Goal: Information Seeking & Learning: Learn about a topic

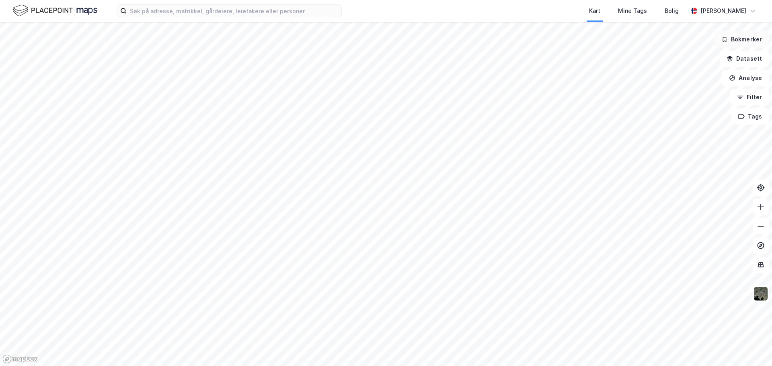
click at [750, 39] on button "Bokmerker" at bounding box center [742, 39] width 54 height 16
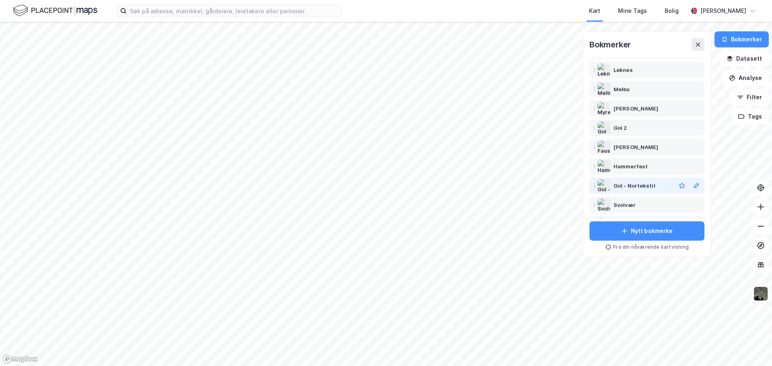
scroll to position [121, 0]
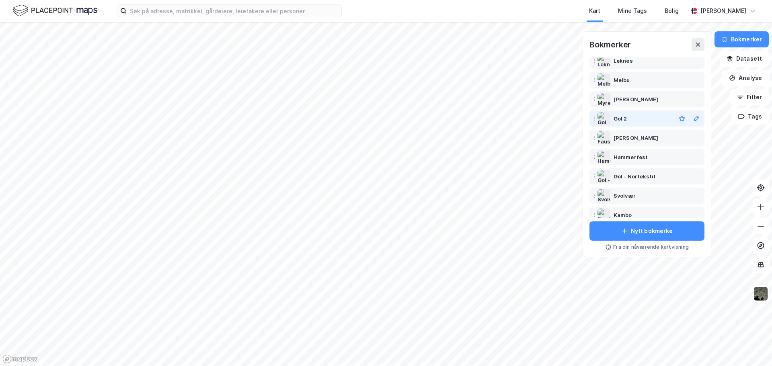
click at [628, 118] on div "Gol 2" at bounding box center [643, 119] width 59 height 10
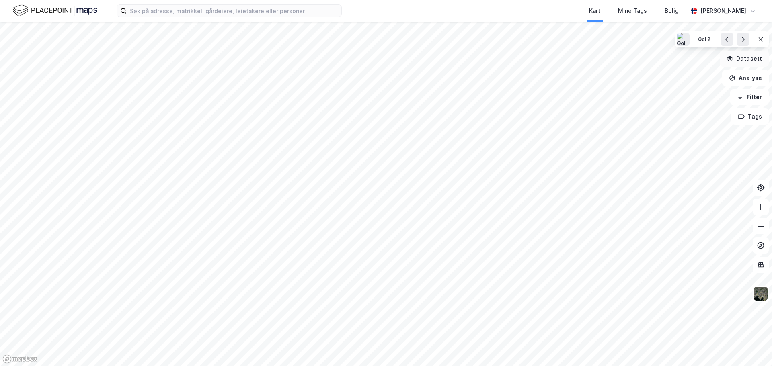
click at [746, 62] on button "Datasett" at bounding box center [744, 59] width 49 height 16
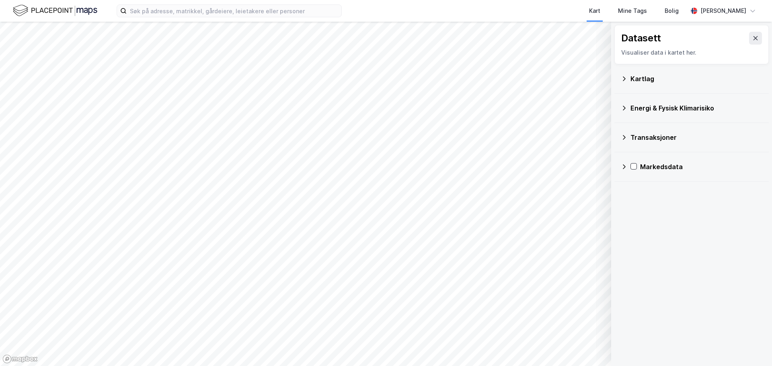
click at [625, 80] on icon at bounding box center [624, 79] width 6 height 6
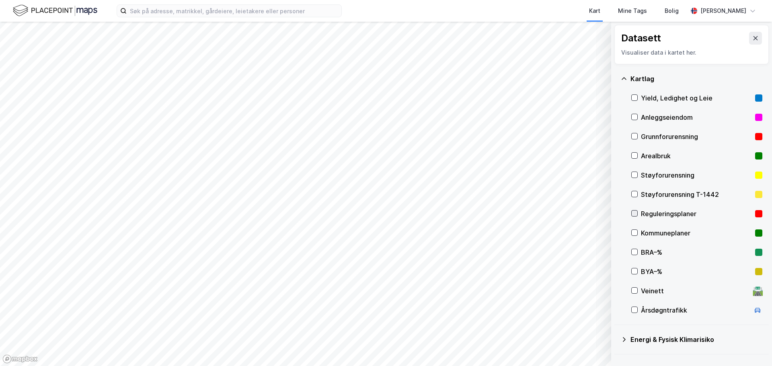
click at [635, 214] on icon at bounding box center [635, 214] width 6 height 6
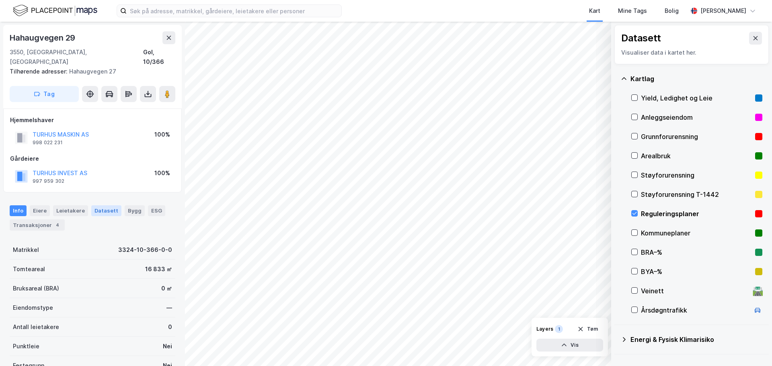
click at [102, 206] on div "Datasett" at bounding box center [106, 211] width 30 height 10
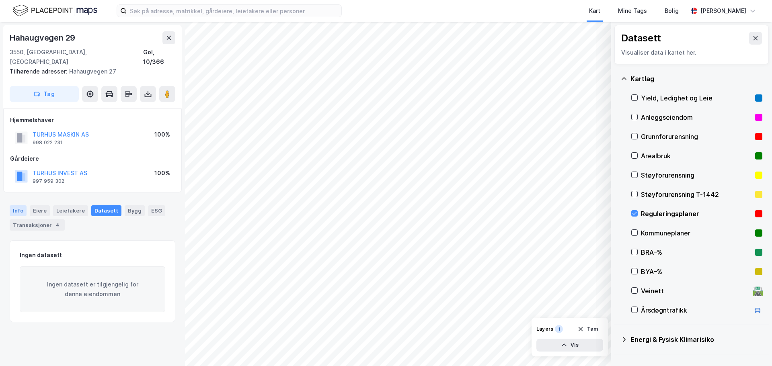
click at [14, 206] on div "Info" at bounding box center [18, 211] width 17 height 10
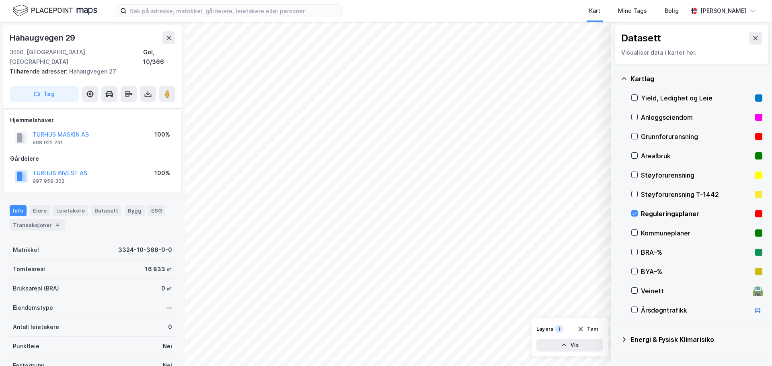
scroll to position [123, 0]
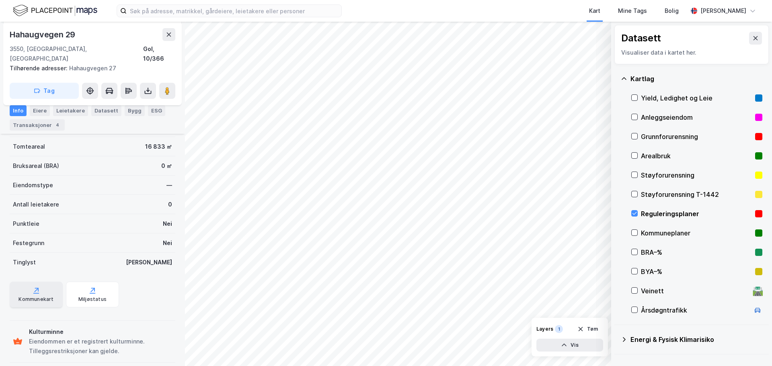
click at [33, 296] on div "Kommunekart" at bounding box center [36, 299] width 35 height 6
